Goal: Find contact information: Find contact information

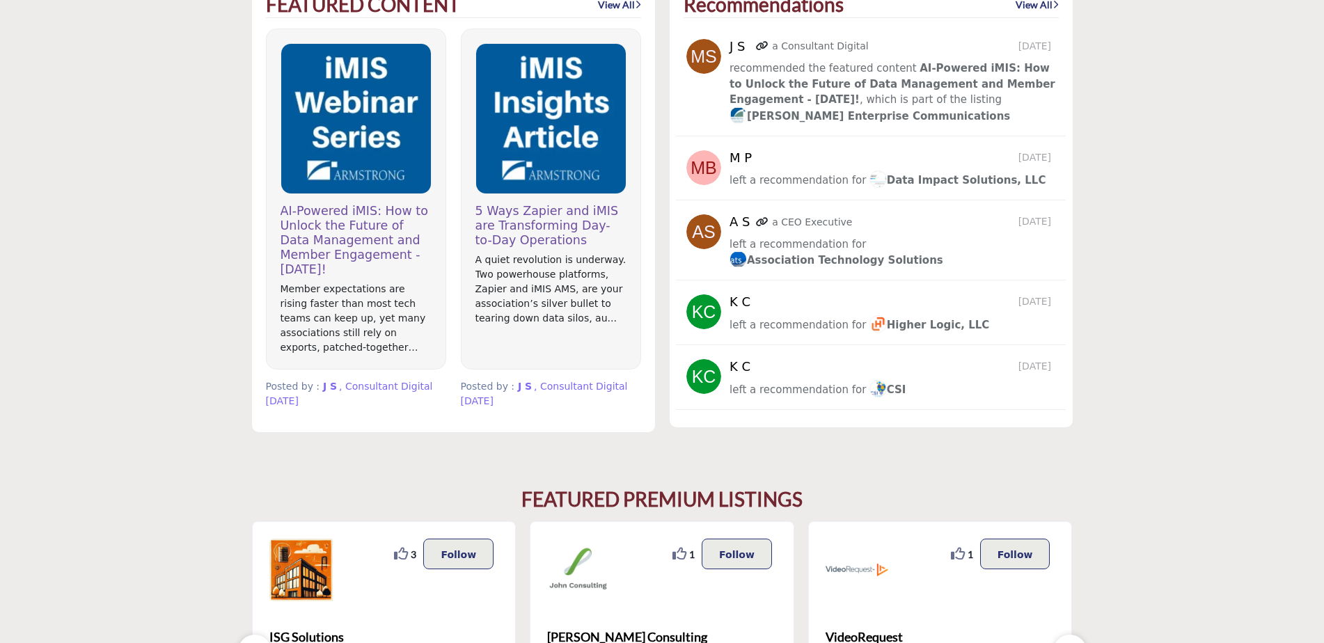
scroll to position [1253, 0]
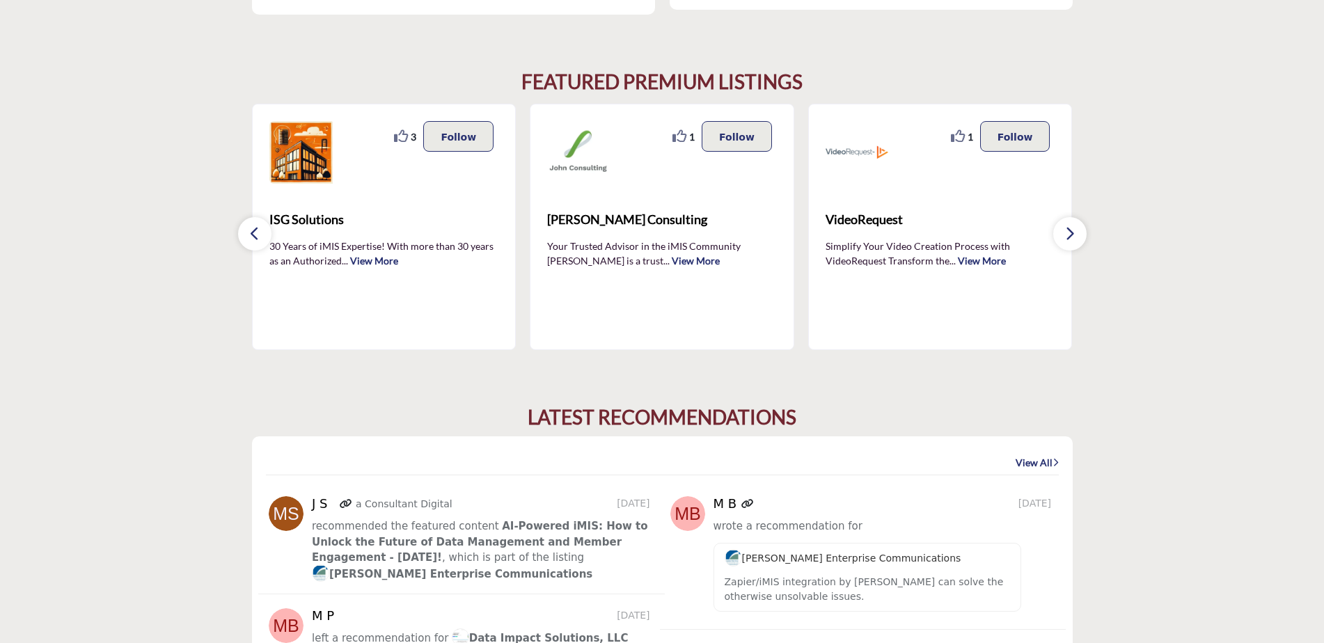
click at [1065, 244] on button "button" at bounding box center [1069, 233] width 33 height 33
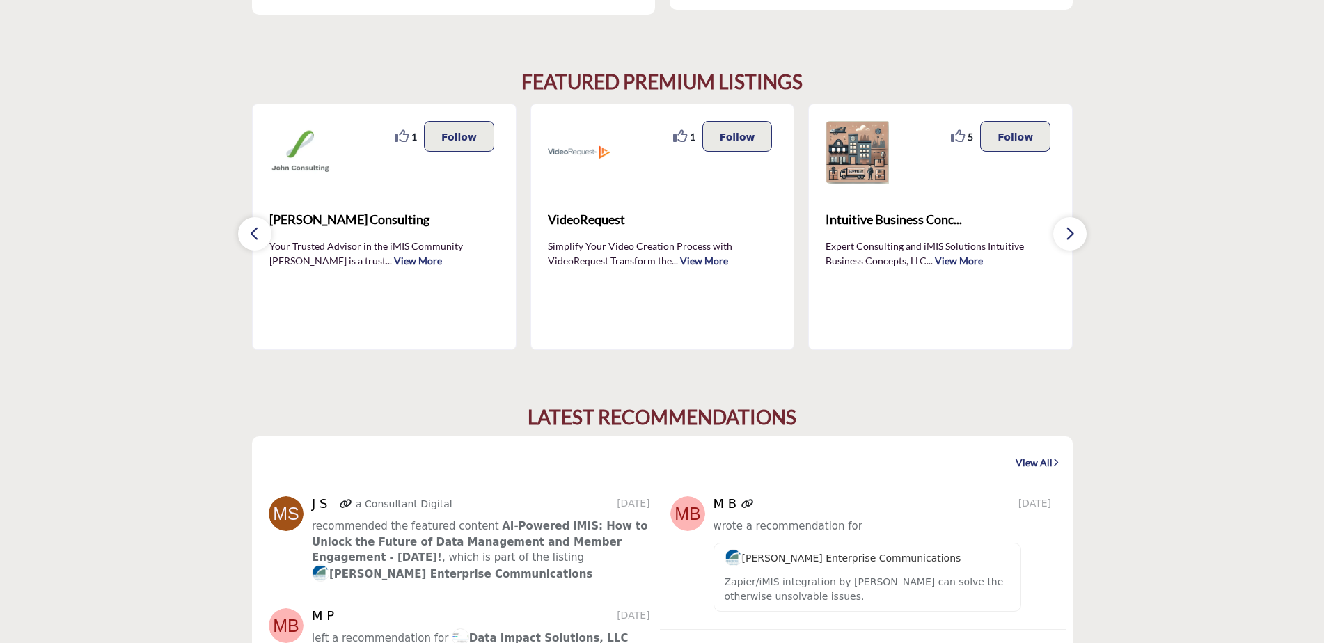
click at [1065, 244] on button "button" at bounding box center [1069, 233] width 33 height 33
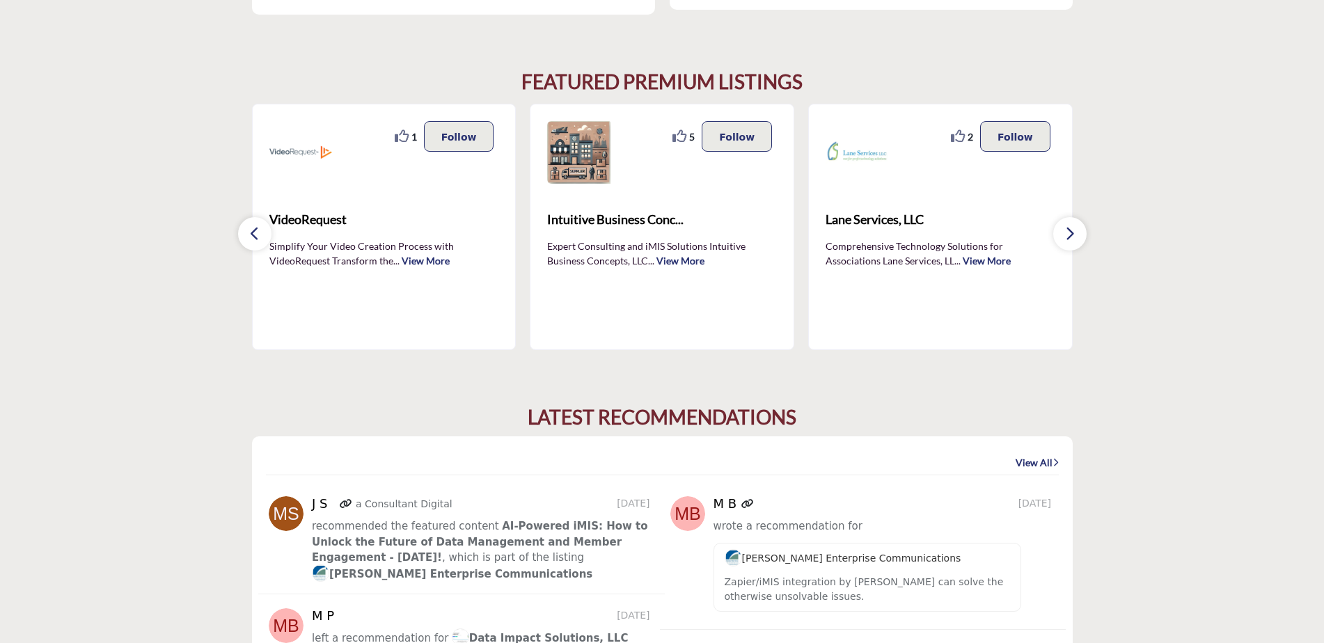
click at [1065, 244] on button "button" at bounding box center [1069, 233] width 33 height 33
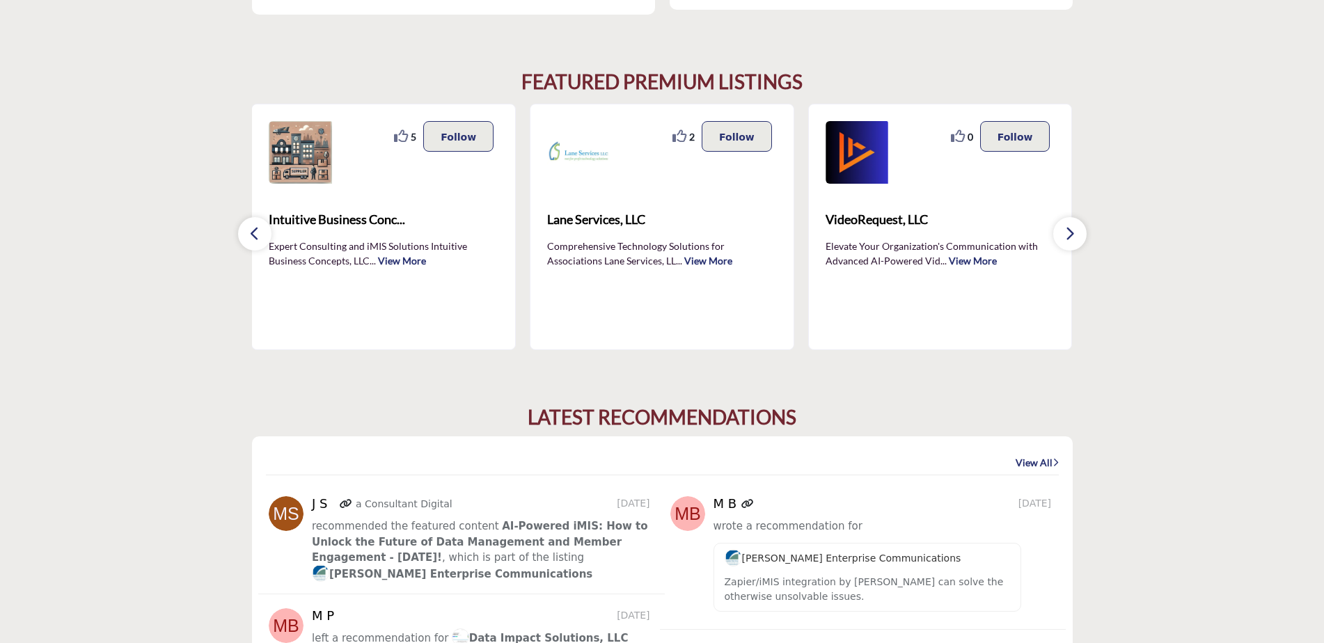
click at [1065, 244] on button "button" at bounding box center [1069, 233] width 33 height 33
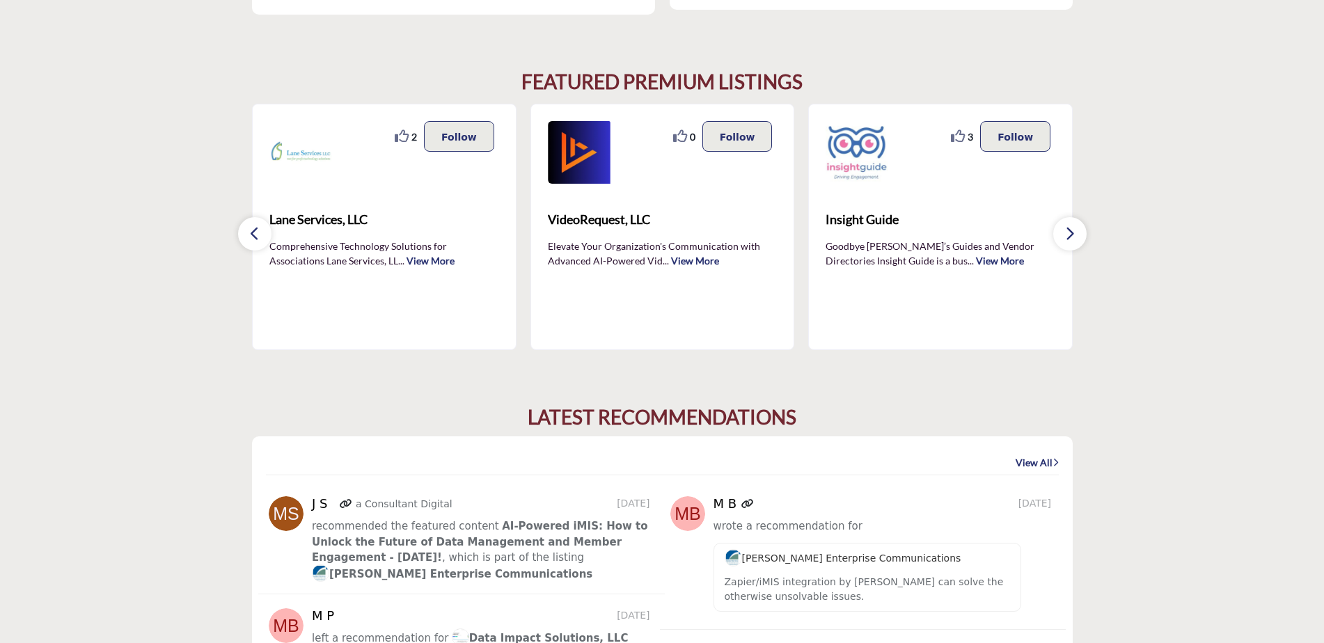
click at [1065, 244] on button "button" at bounding box center [1069, 233] width 33 height 33
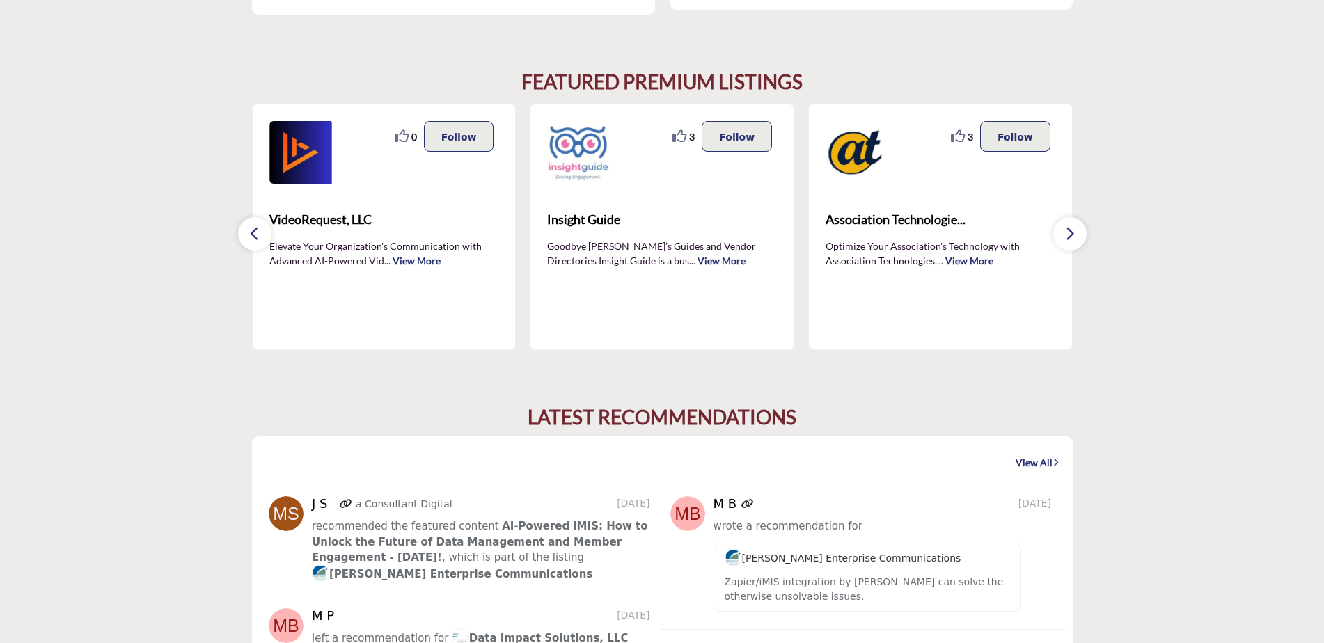
click at [1065, 244] on button "button" at bounding box center [1069, 233] width 33 height 33
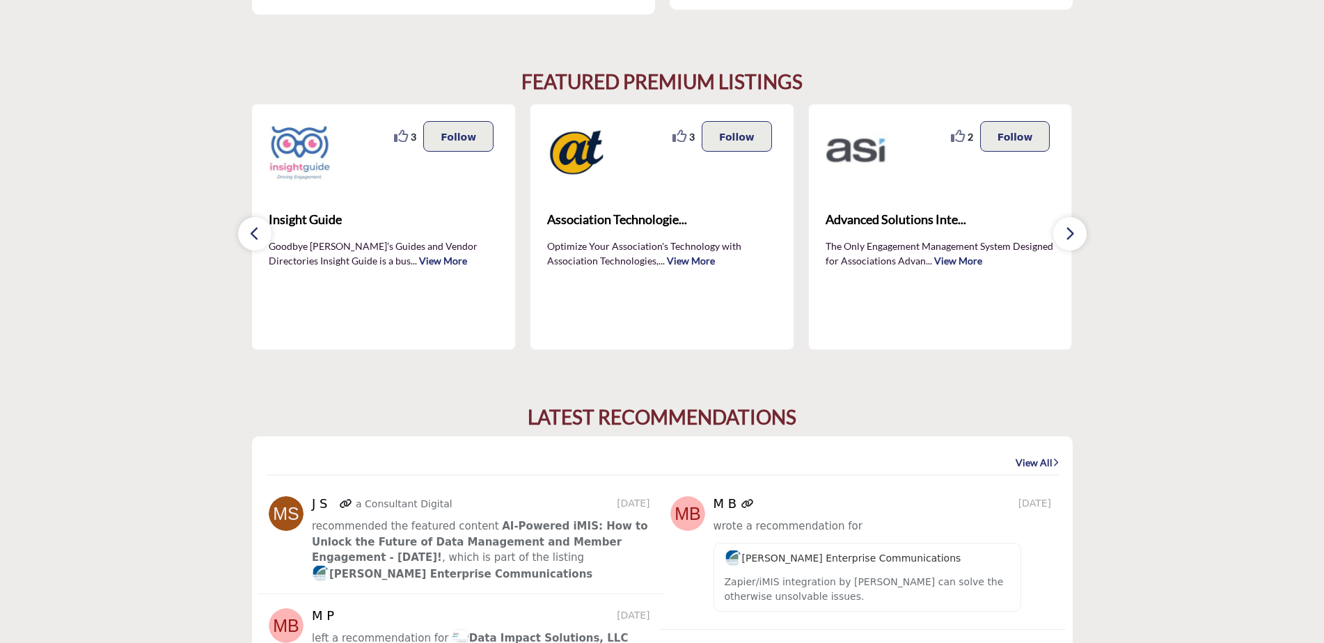
click at [1065, 245] on button "button" at bounding box center [1069, 233] width 33 height 33
click at [1076, 241] on button "button" at bounding box center [1069, 233] width 33 height 33
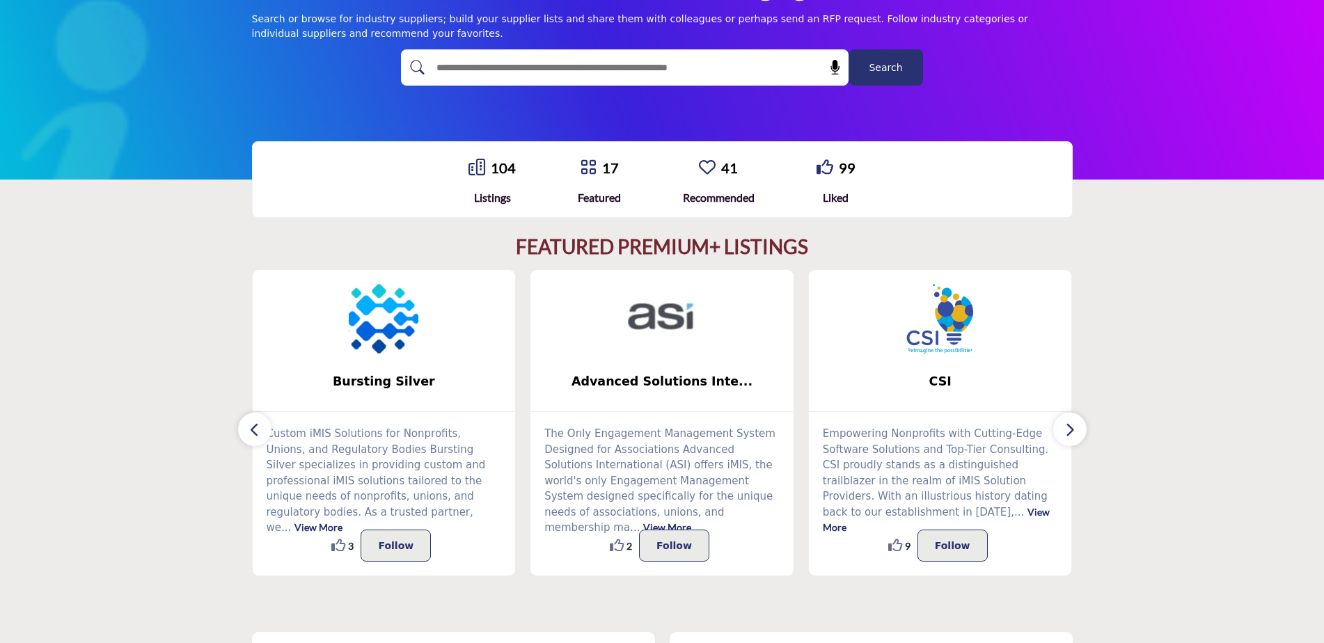
scroll to position [0, 0]
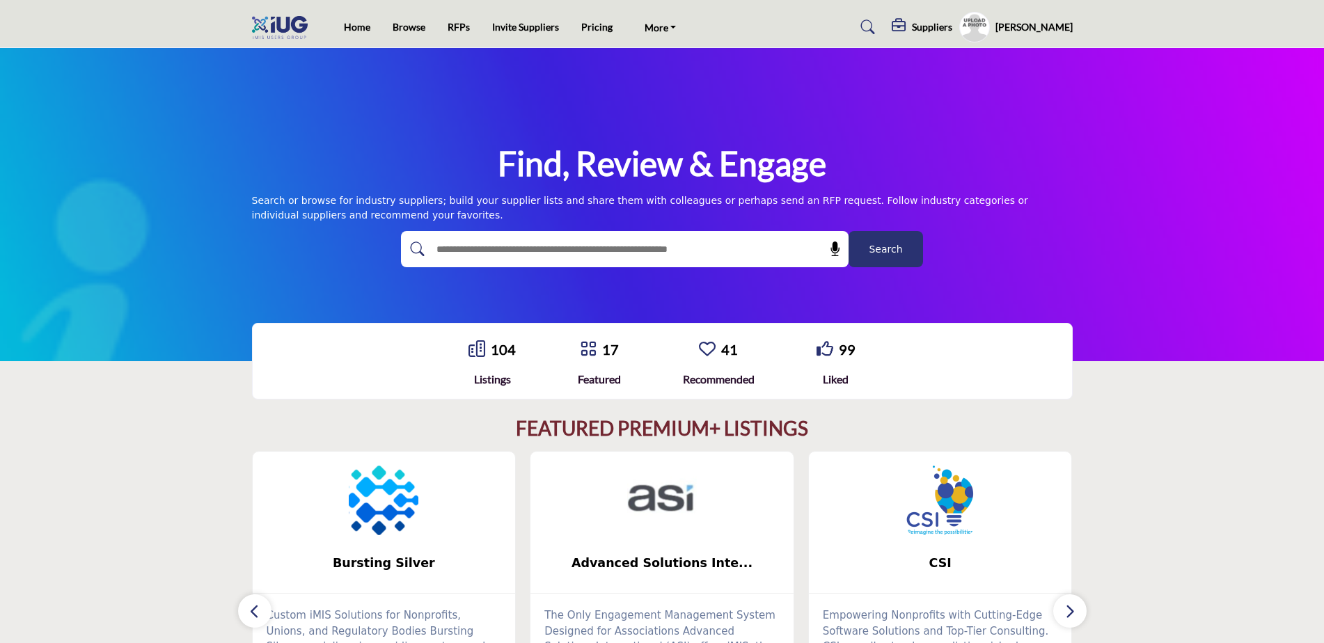
click at [741, 251] on input "text" at bounding box center [595, 249] width 332 height 21
type input "******"
click at [849, 231] on button "Search" at bounding box center [886, 249] width 74 height 36
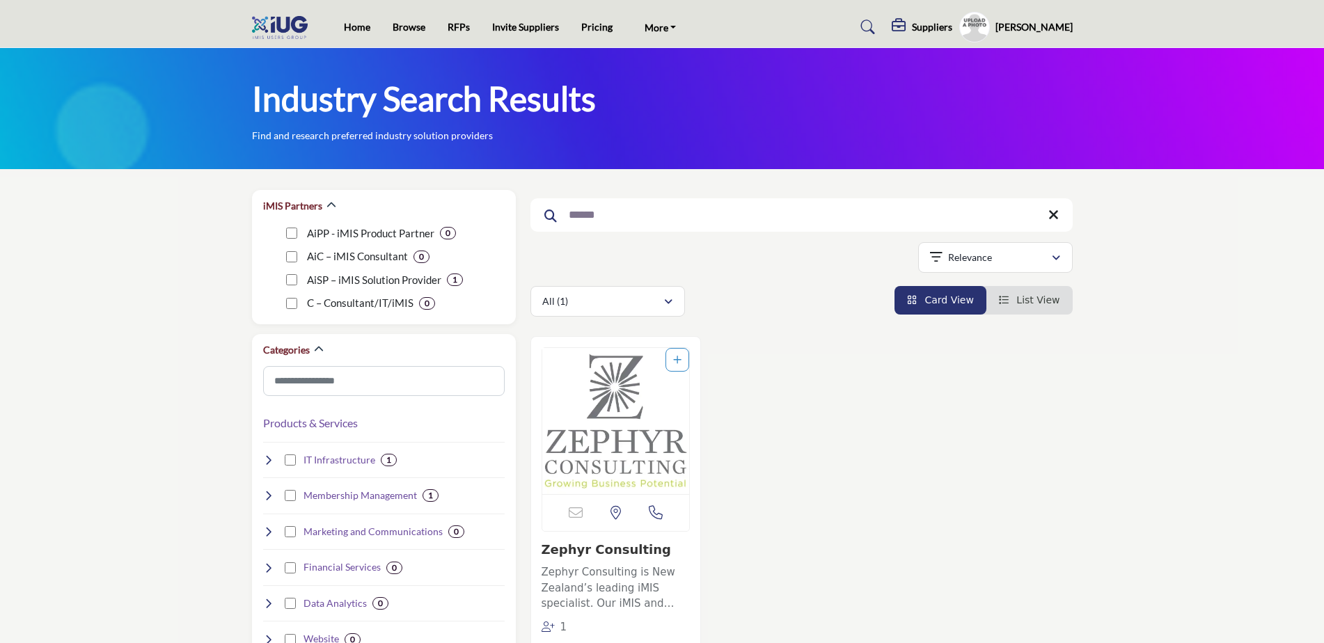
scroll to position [139, 0]
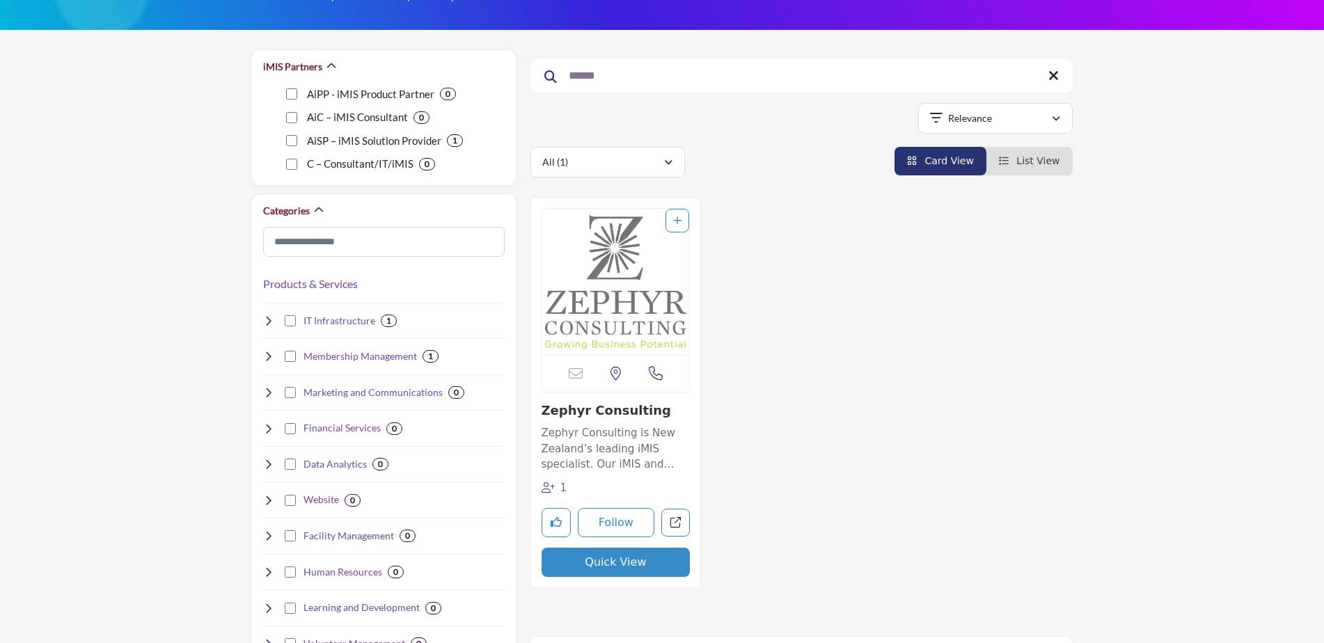
click at [626, 409] on link "Zephyr Consulting" at bounding box center [606, 410] width 129 height 15
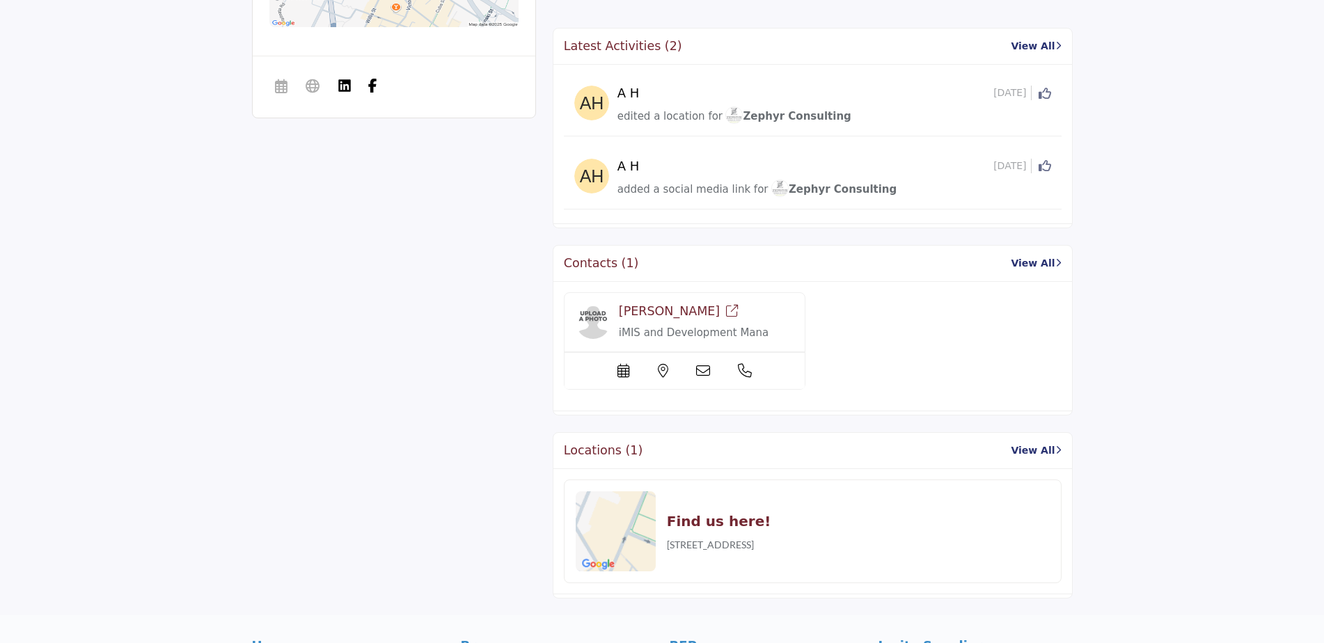
scroll to position [1183, 0]
click at [588, 315] on img at bounding box center [593, 319] width 35 height 35
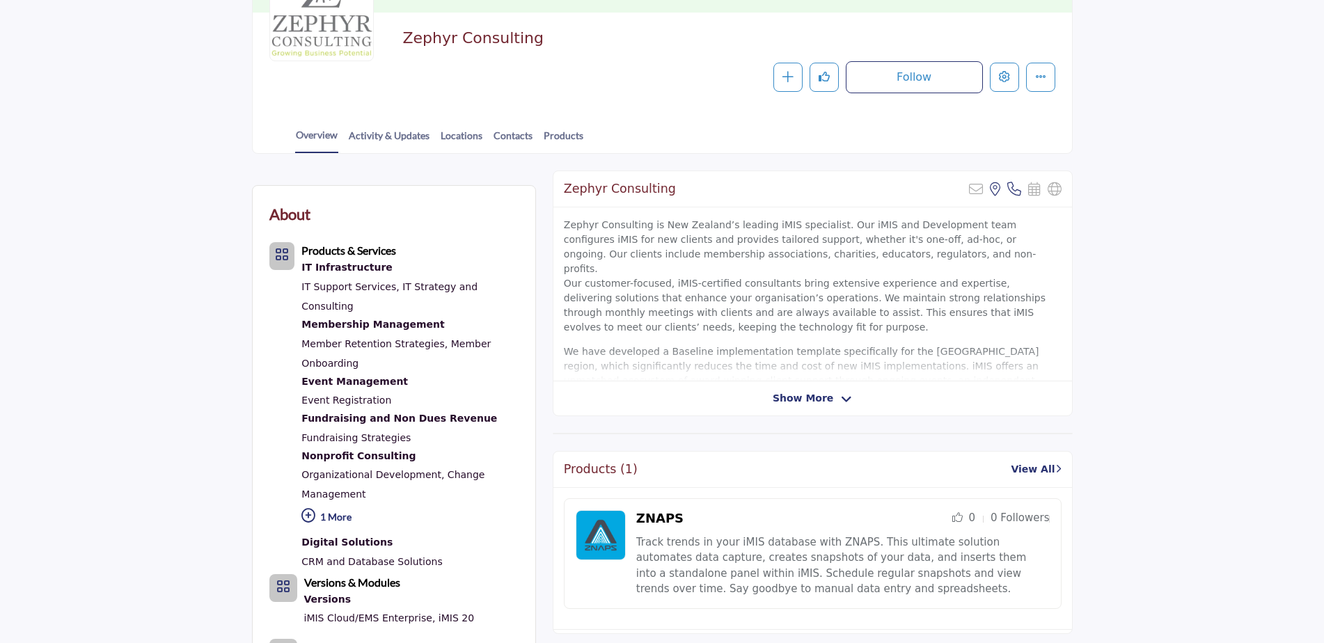
scroll to position [70, 0]
